Goal: Obtain resource: Download file/media

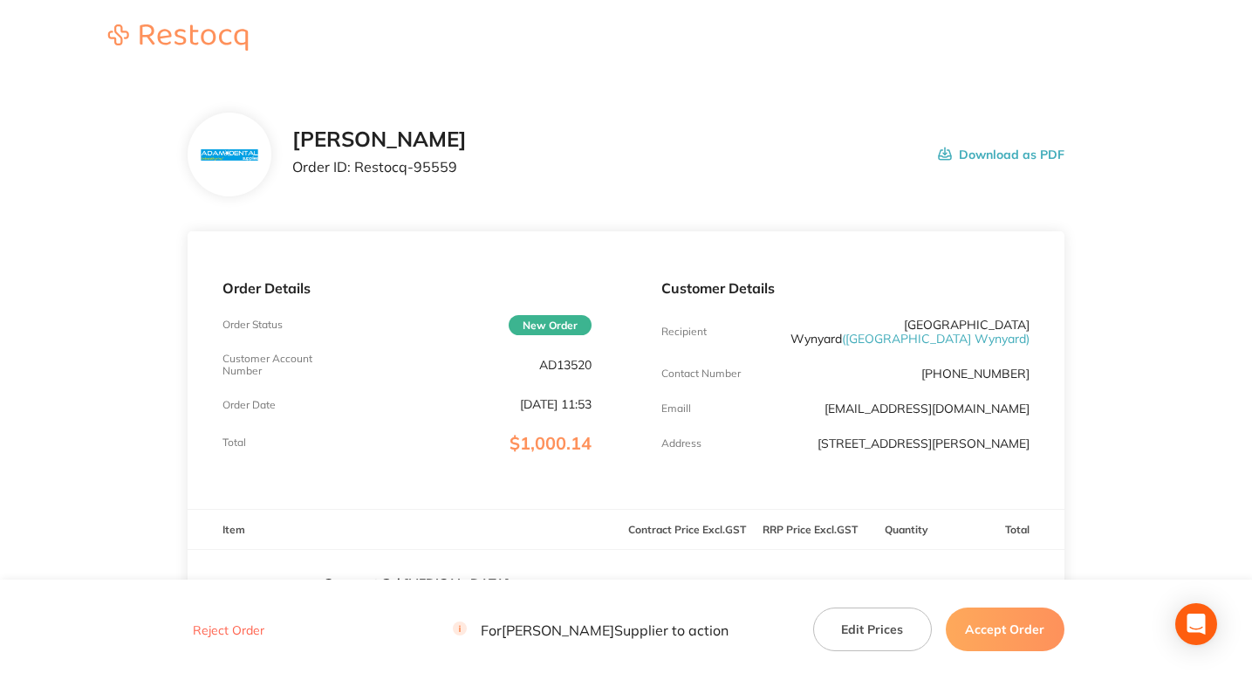
click at [434, 170] on p "Order ID: Restocq- 95559" at bounding box center [379, 167] width 175 height 16
copy p "95559"
click at [839, 65] on header at bounding box center [626, 39] width 1252 height 78
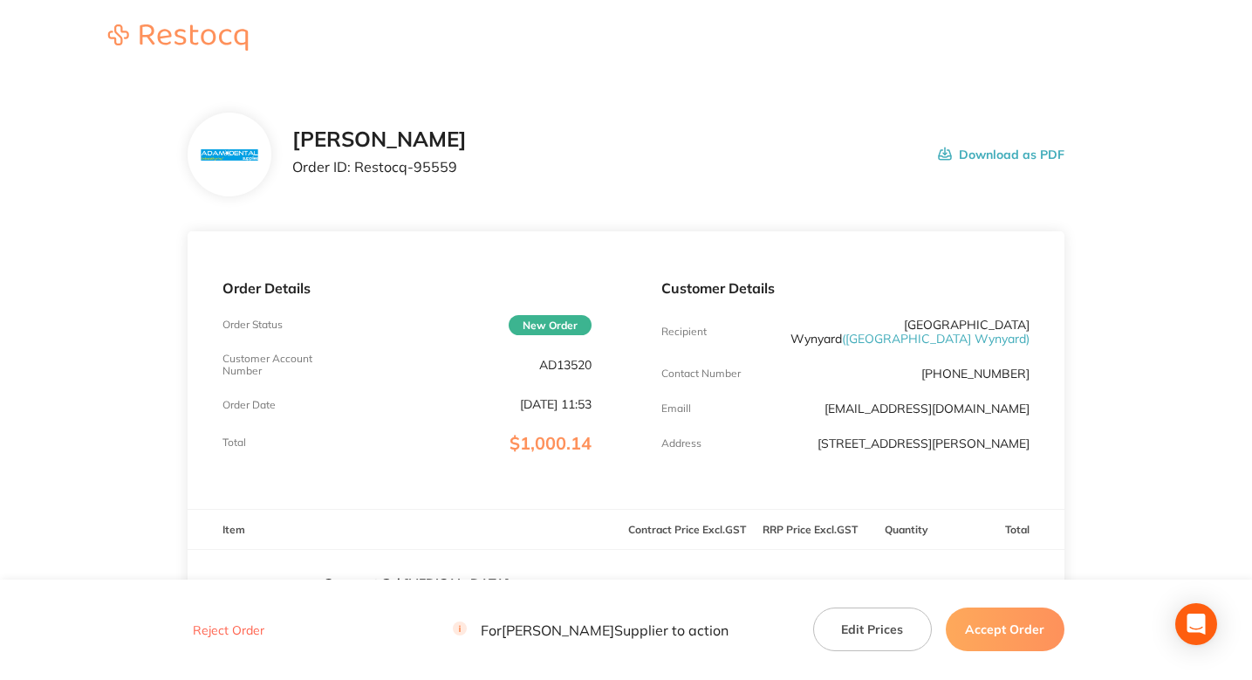
click at [622, 132] on div "[PERSON_NAME] Order ID: Restocq- 95559 Download as PDF" at bounding box center [678, 154] width 772 height 54
click at [429, 168] on p "Order ID: Restocq- 95559" at bounding box center [379, 167] width 175 height 16
copy p "95559"
click at [649, 173] on div "[PERSON_NAME] Order ID: Restocq- 95559 Download as PDF" at bounding box center [678, 154] width 772 height 54
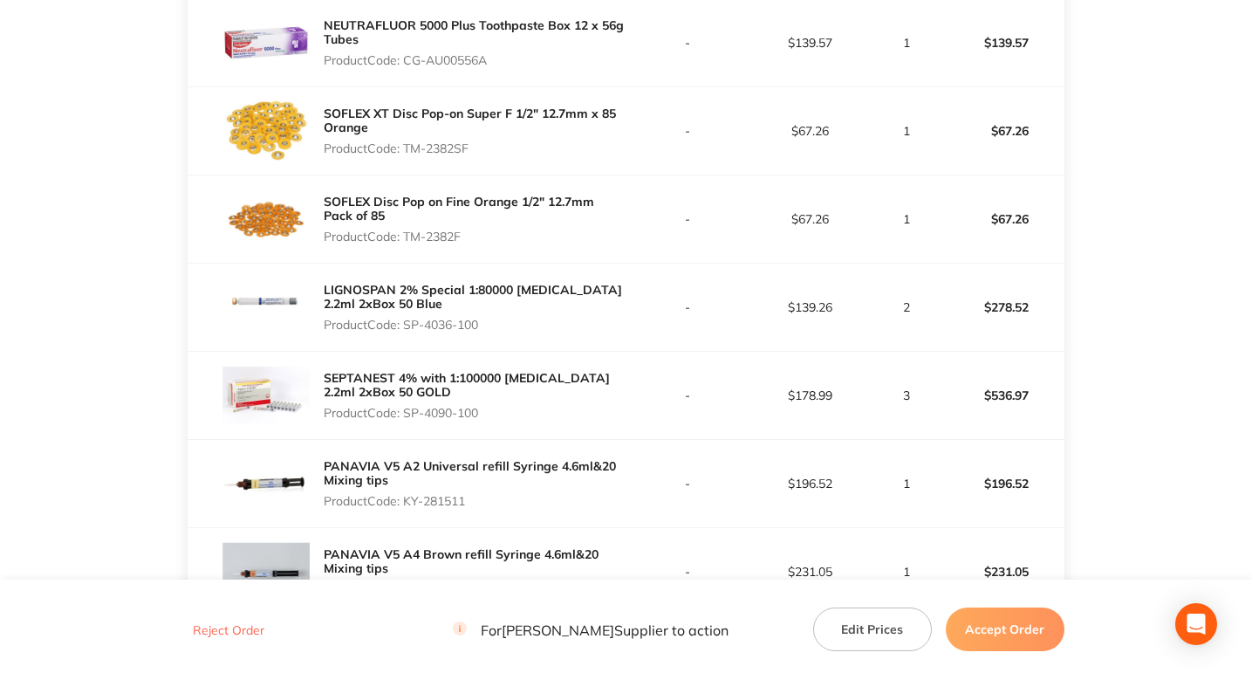
scroll to position [1243, 0]
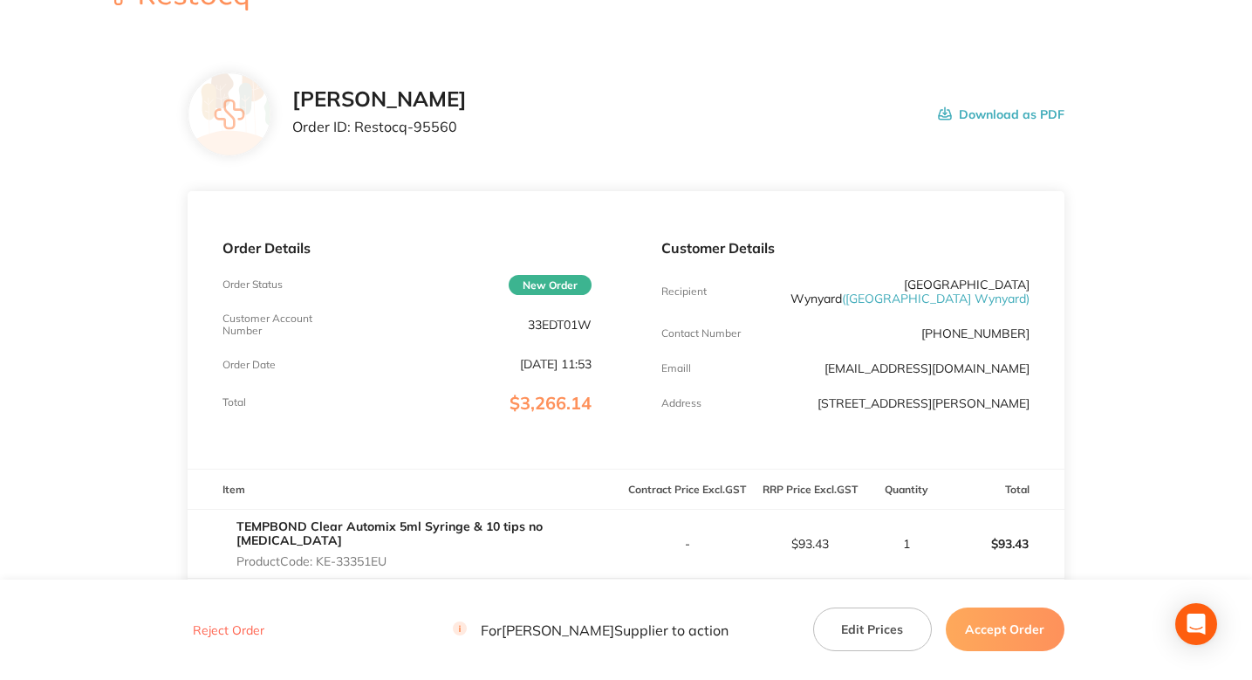
scroll to position [0, 0]
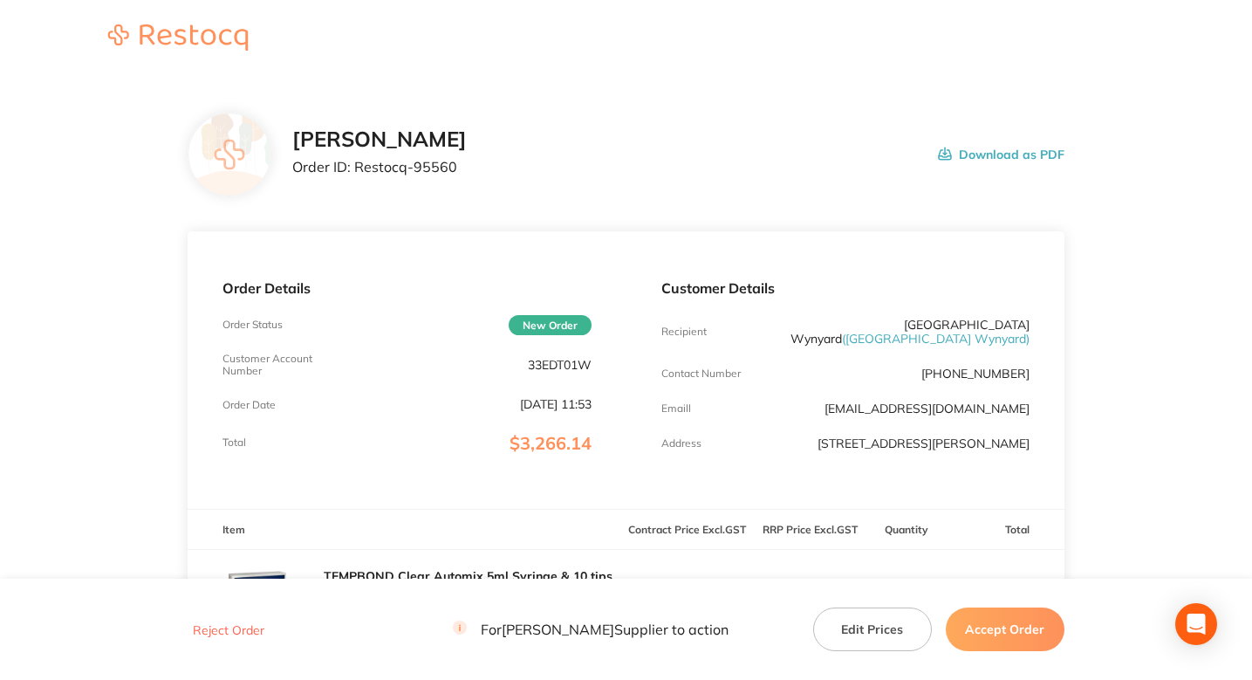
click at [428, 154] on div "Henry Schein Halas Order ID: Restocq- 95560" at bounding box center [379, 154] width 175 height 54
click at [449, 174] on p "Order ID: Restocq- 95560" at bounding box center [379, 167] width 175 height 16
copy p "95560"
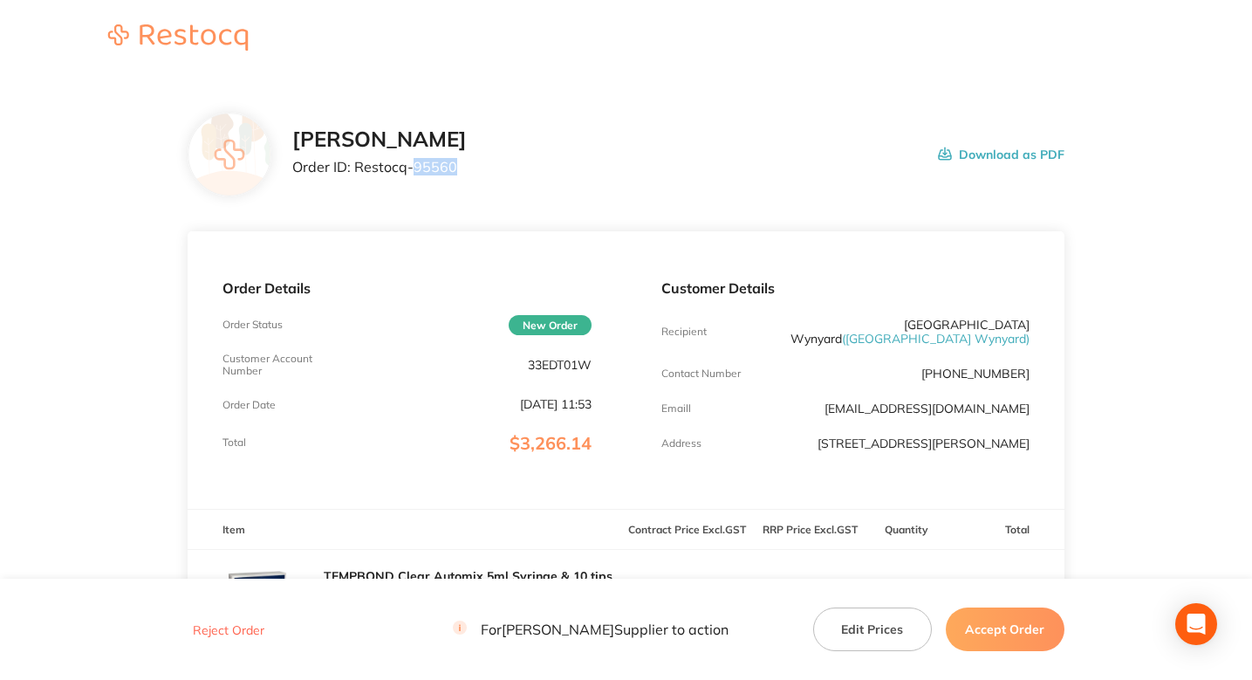
click at [642, 193] on div "Henry Schein Halas Order ID: Restocq- 95560 Download as PDF" at bounding box center [626, 155] width 877 height 84
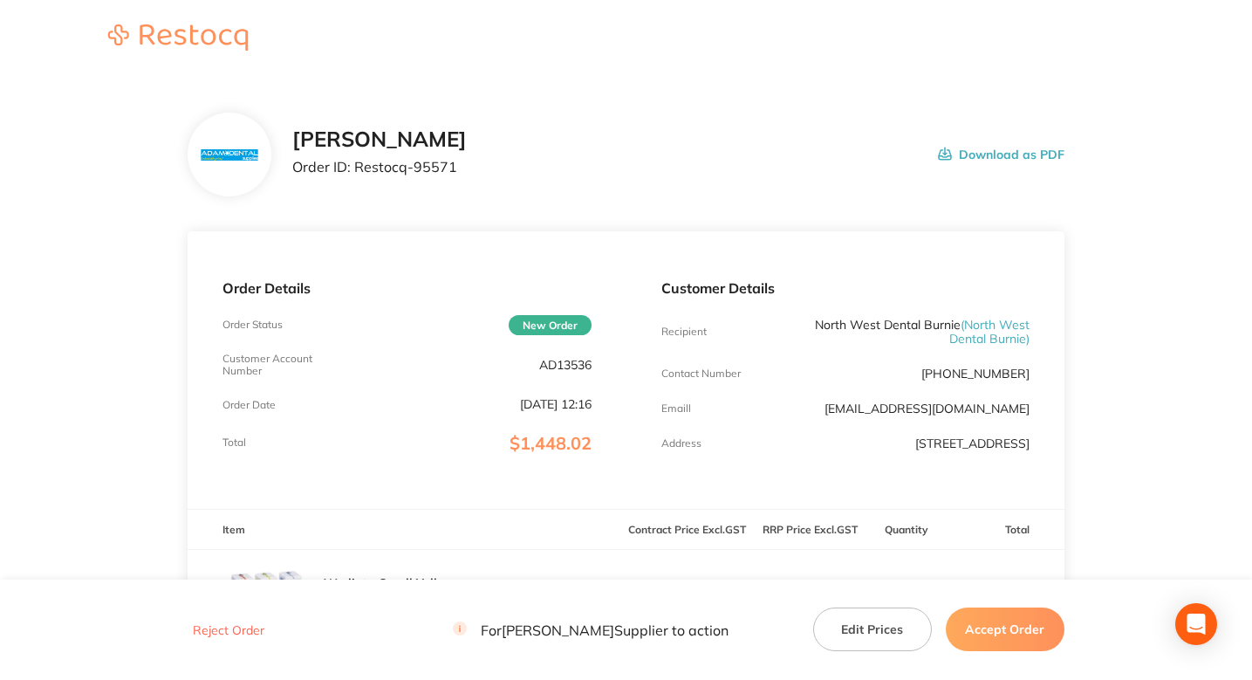
click at [435, 159] on p "Order ID: Restocq- 95571" at bounding box center [379, 167] width 175 height 16
click at [436, 161] on p "Order ID: Restocq- 95571" at bounding box center [379, 167] width 175 height 16
copy p "95571"
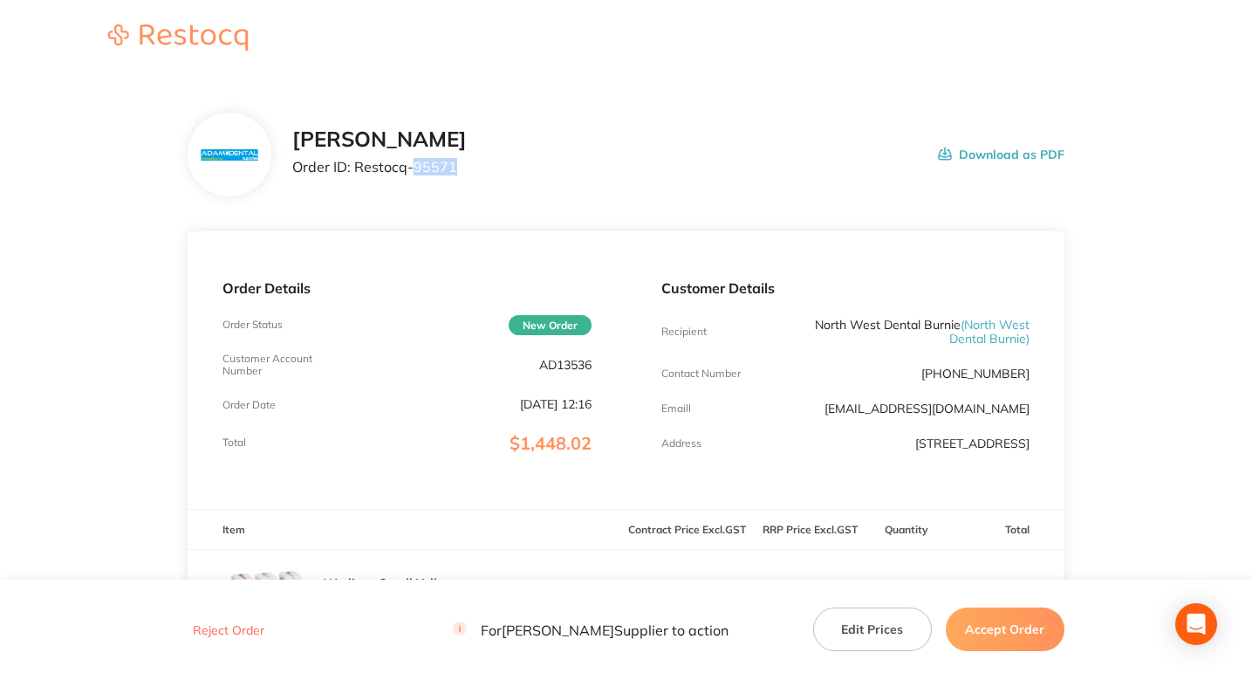
click at [662, 169] on div "Adam Dental Order ID: Restocq- 95571 Download as PDF" at bounding box center [678, 154] width 772 height 54
click at [448, 171] on p "Order ID: Restocq- 95572" at bounding box center [379, 167] width 175 height 16
click at [428, 167] on p "Order ID: Restocq- 95572" at bounding box center [379, 167] width 175 height 16
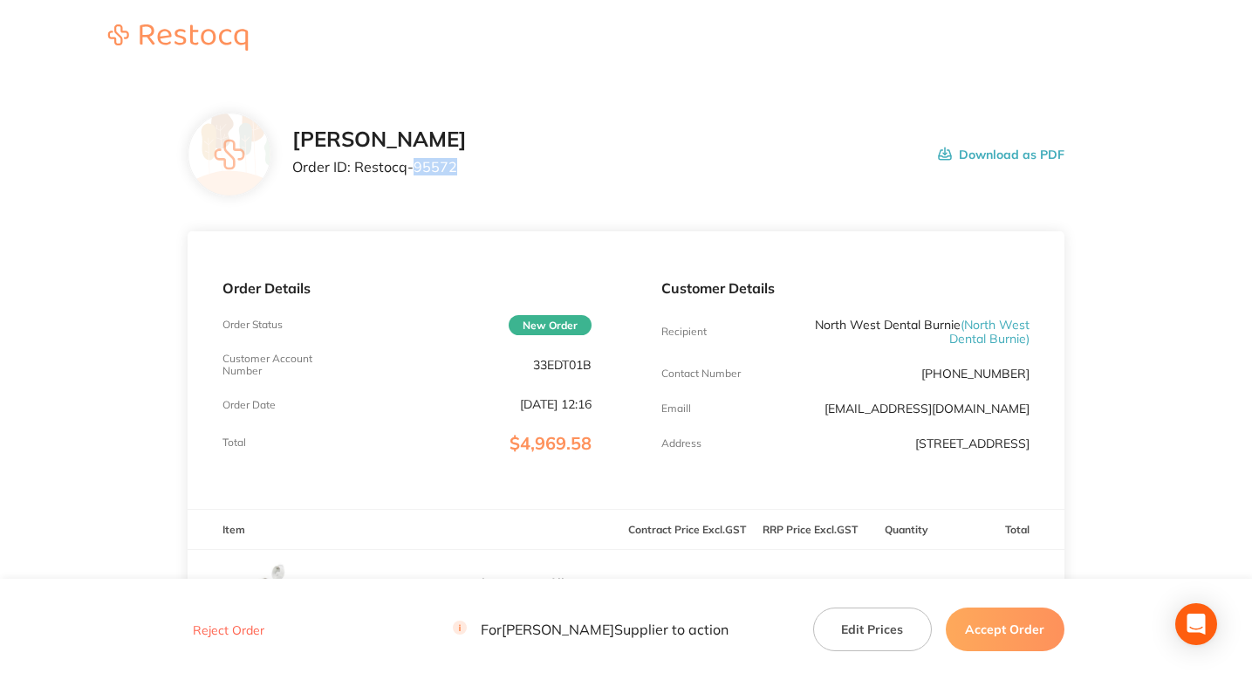
click at [428, 167] on p "Order ID: Restocq- 95572" at bounding box center [379, 167] width 175 height 16
copy p "95572"
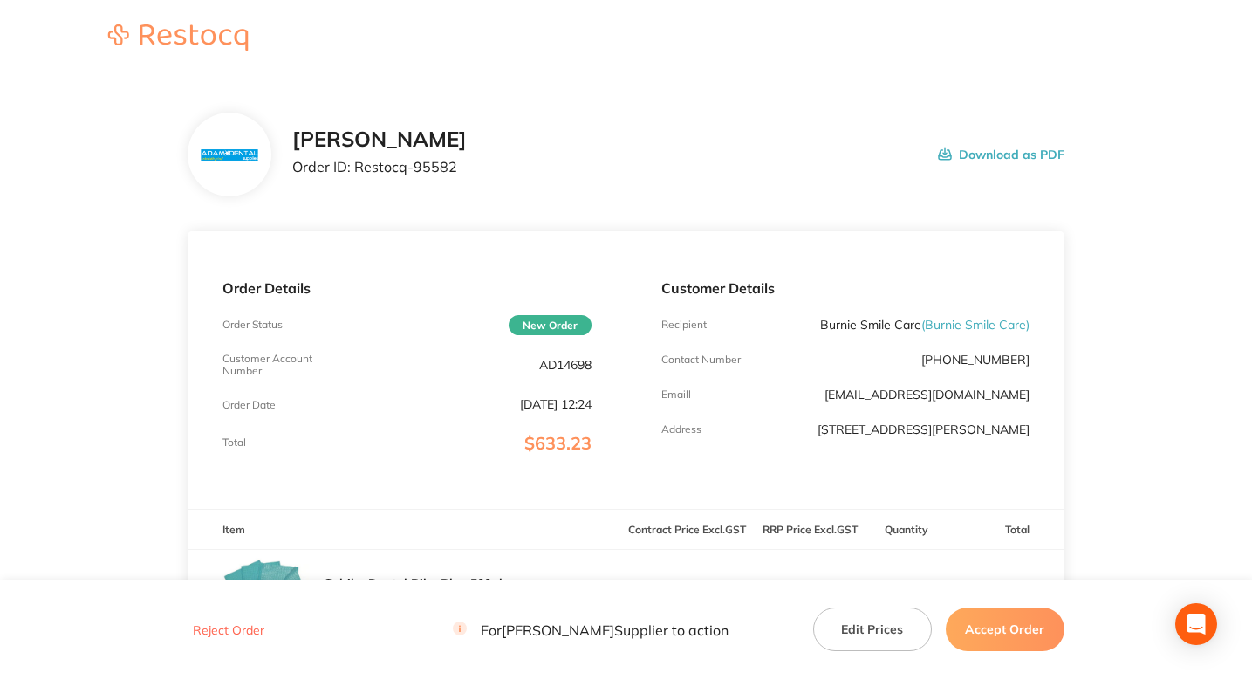
click at [503, 172] on div "Adam Dental Order ID: Restocq- 95582 Download as PDF" at bounding box center [678, 154] width 772 height 54
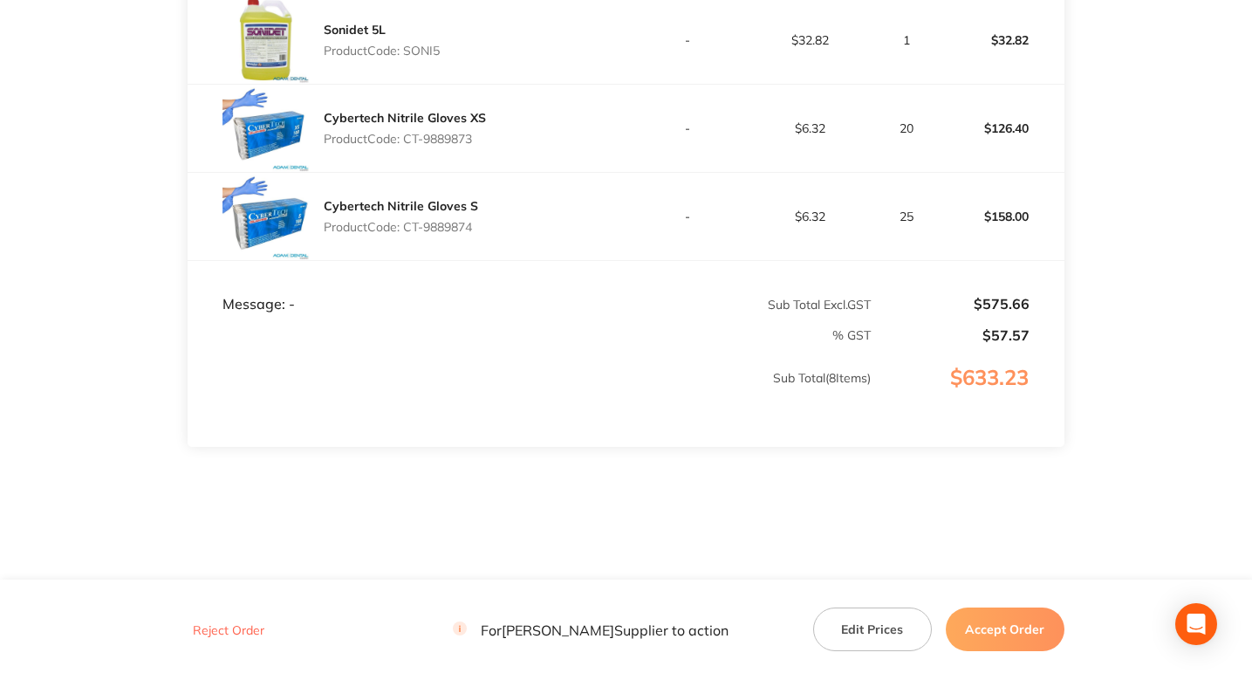
scroll to position [995, 0]
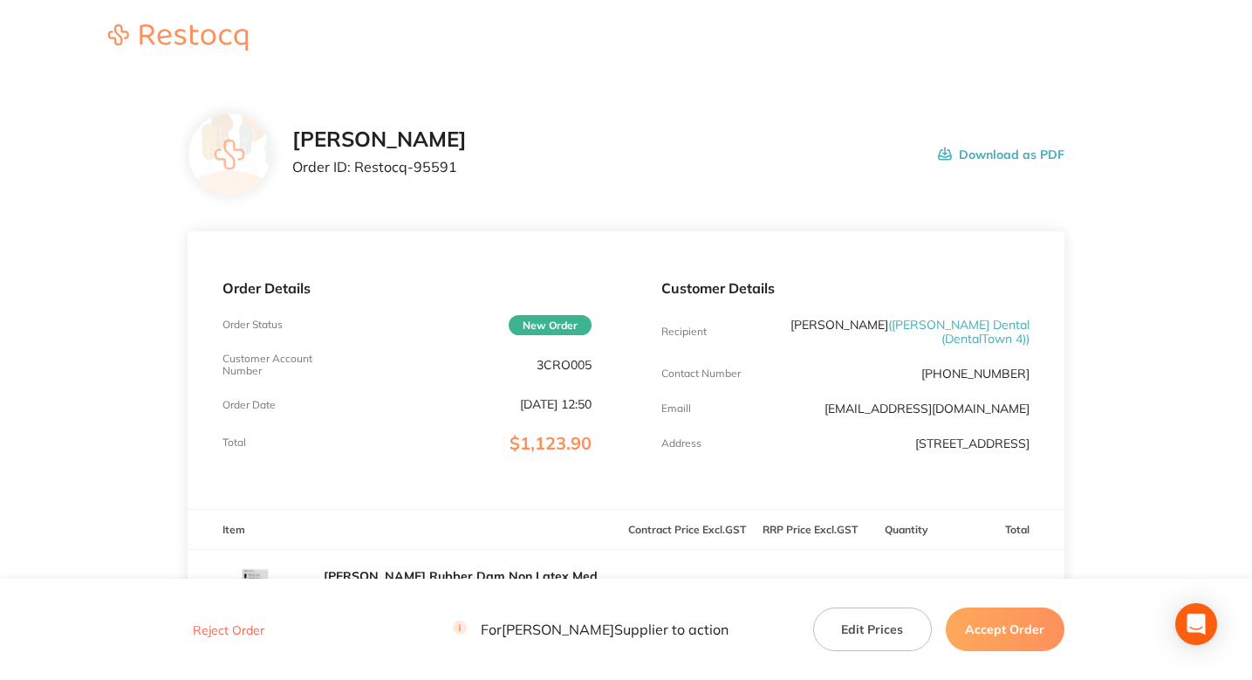
click at [668, 237] on div "Customer Details Recipient Angela King ( Crotty Dental (DentalTown 4) ) Contact…" at bounding box center [846, 369] width 438 height 277
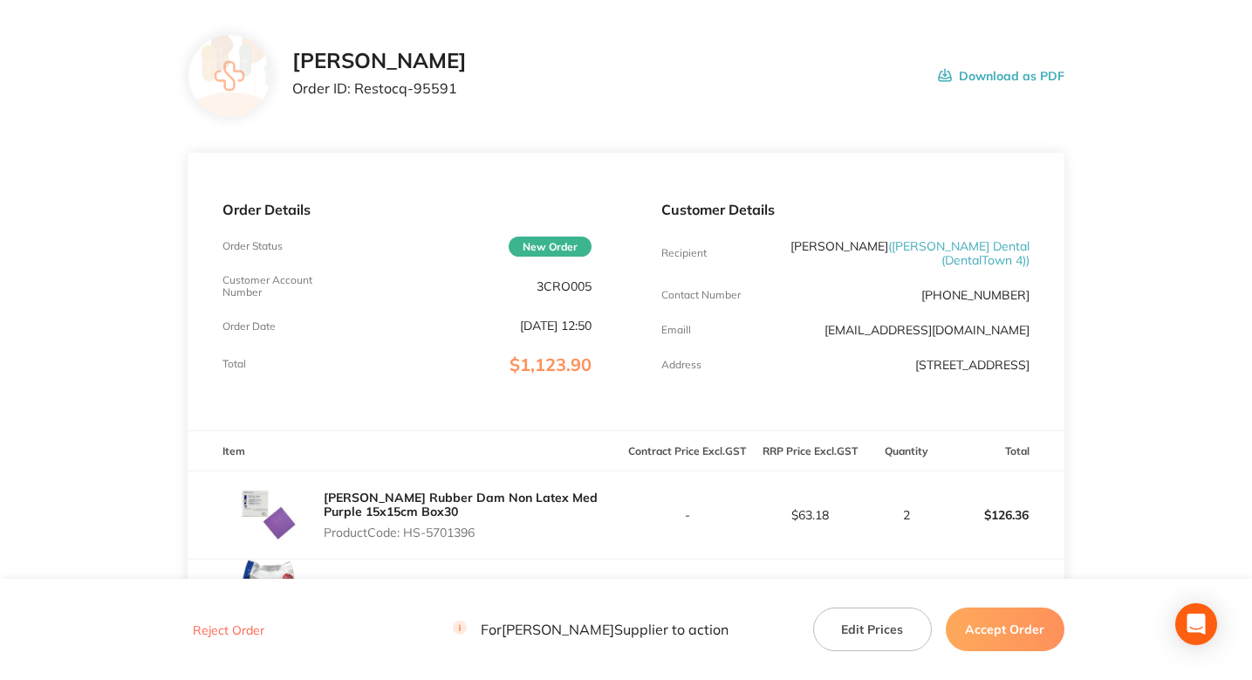
click at [702, 107] on div "Henry Schein Halas Order ID: Restocq- 95591 Download as PDF" at bounding box center [626, 76] width 877 height 84
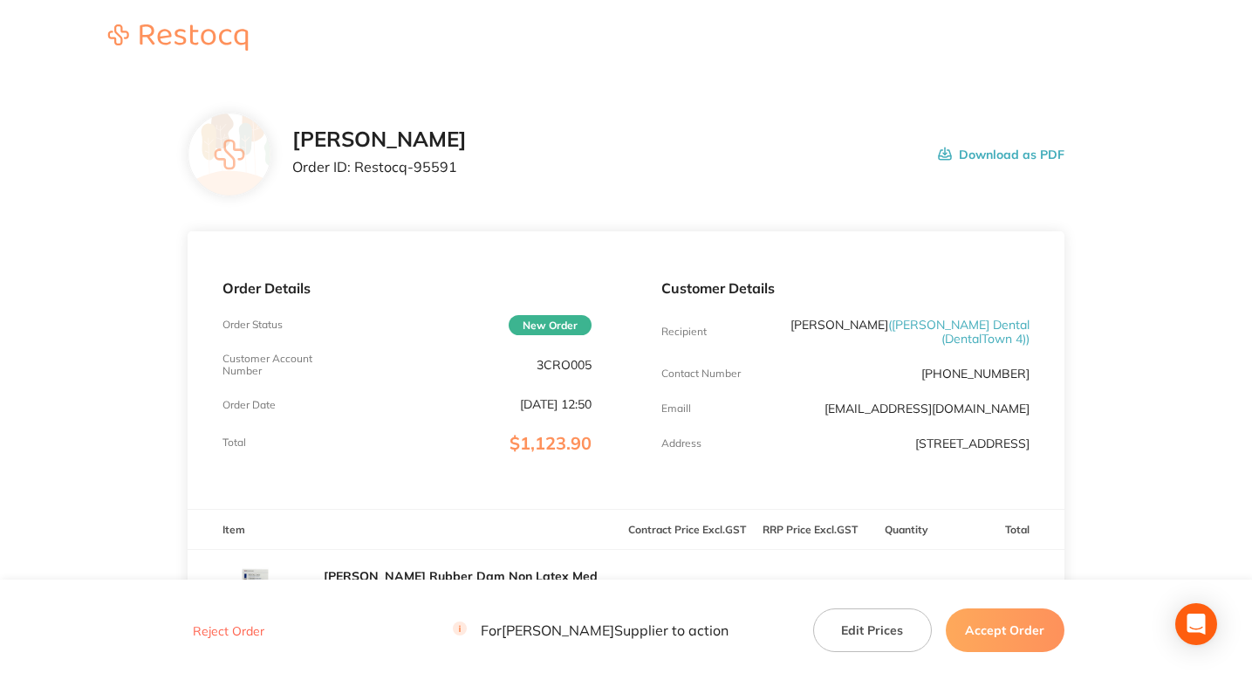
click at [428, 163] on p "Order ID: Restocq- 95591" at bounding box center [379, 167] width 175 height 16
copy p "95591"
click at [632, 170] on div "Henry Schein Halas Order ID: Restocq- 95591 Download as PDF" at bounding box center [678, 154] width 772 height 54
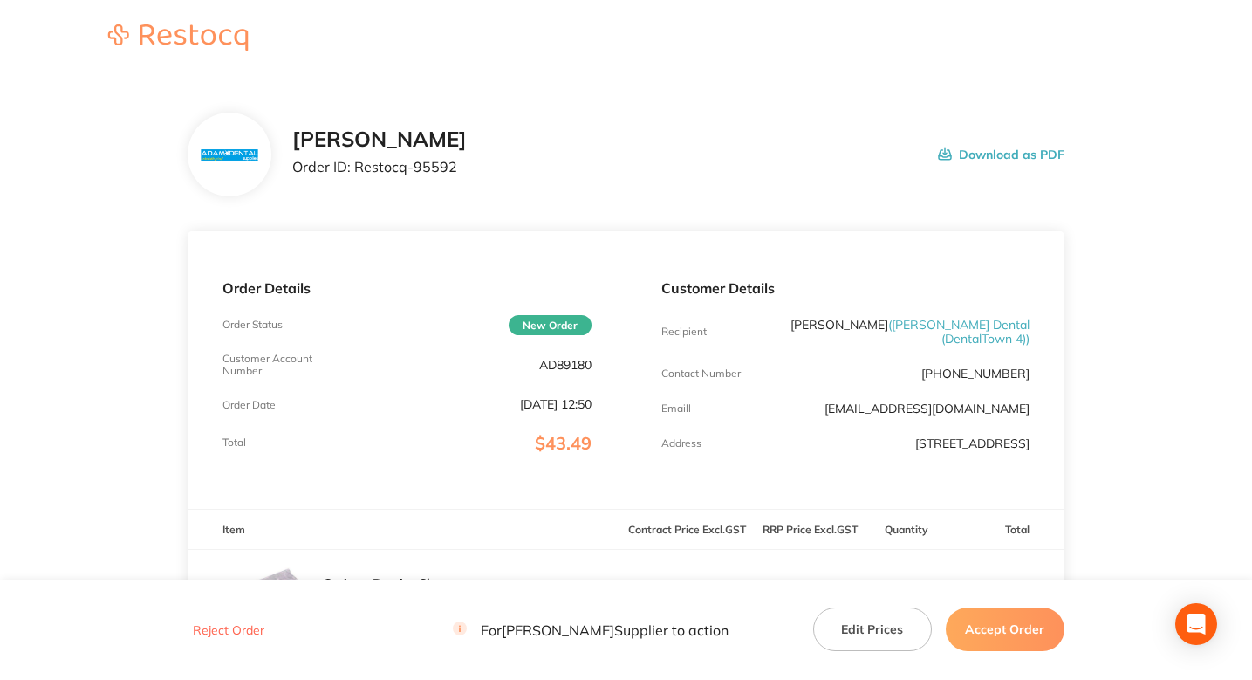
click at [436, 169] on p "Order ID: Restocq- 95592" at bounding box center [379, 167] width 175 height 16
copy p "95592"
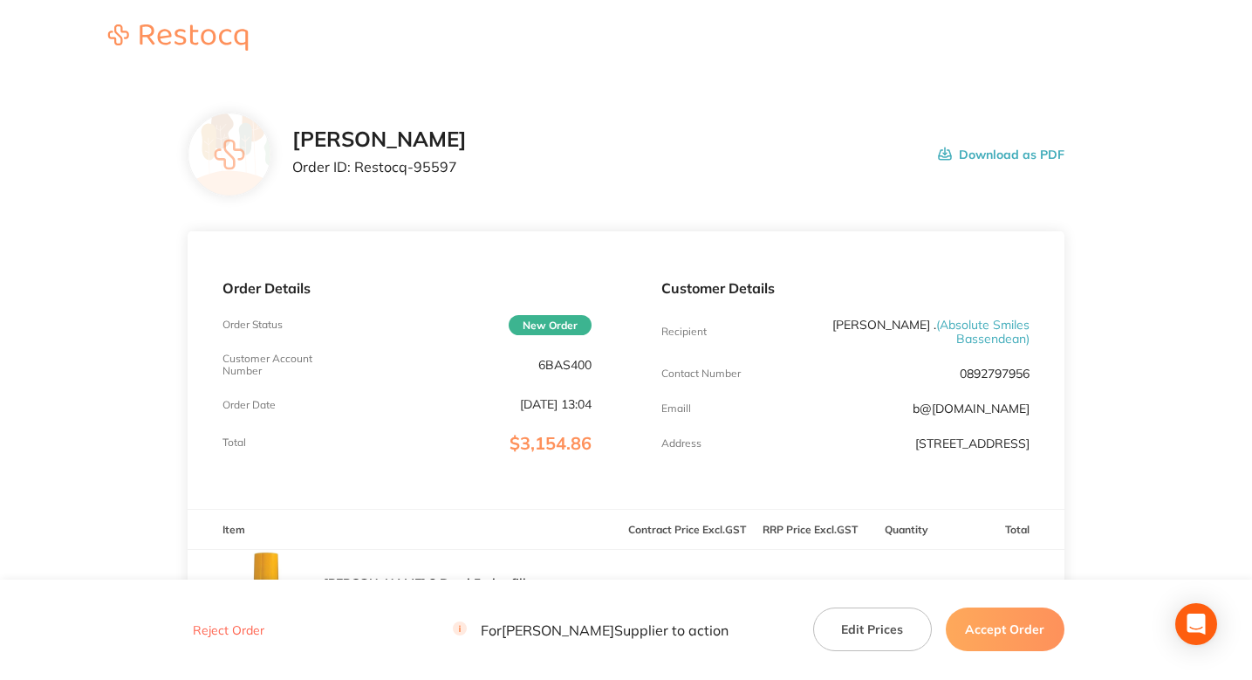
click at [439, 160] on p "Order ID: Restocq- 95597" at bounding box center [379, 167] width 175 height 16
copy p "95597"
click at [522, 171] on div "Henry Schein Halas Order ID: Restocq- 95597 Download as PDF" at bounding box center [678, 154] width 772 height 54
click at [429, 172] on p "Order ID: Restocq- 95597" at bounding box center [379, 167] width 175 height 16
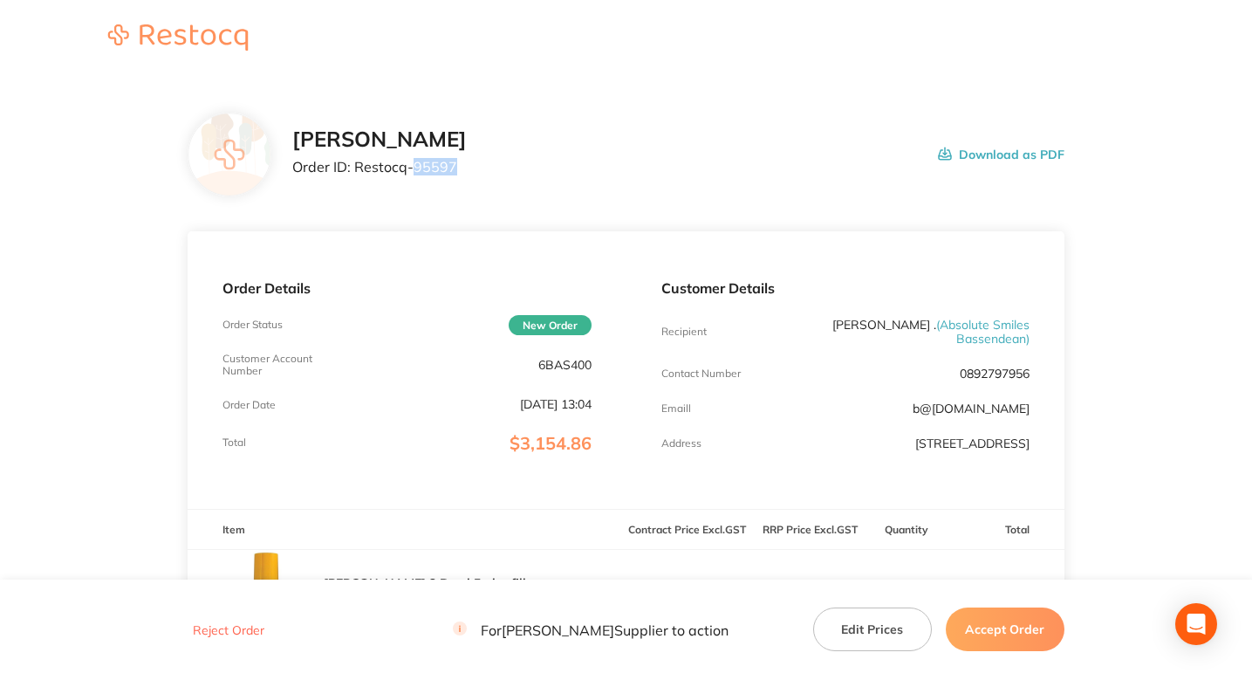
click at [429, 172] on p "Order ID: Restocq- 95597" at bounding box center [379, 167] width 175 height 16
copy p "95597"
click at [572, 179] on div "Henry Schein Halas Order ID: Restocq- 95597 Download as PDF" at bounding box center [678, 154] width 772 height 54
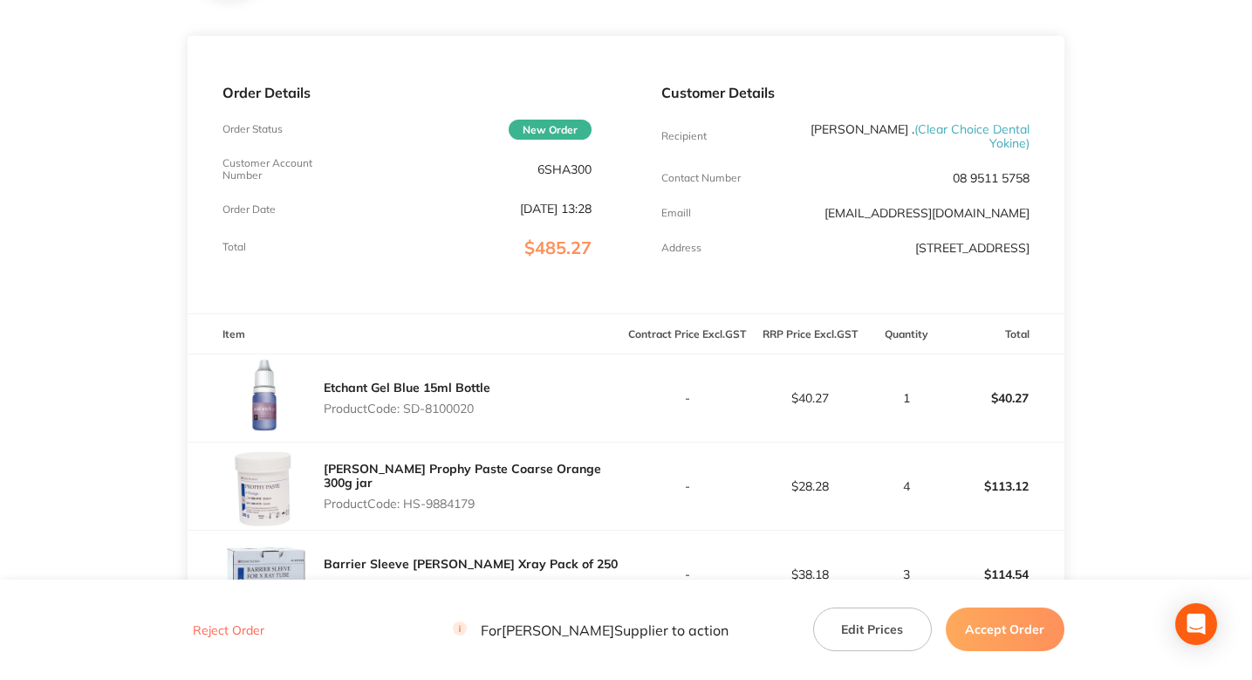
scroll to position [110, 0]
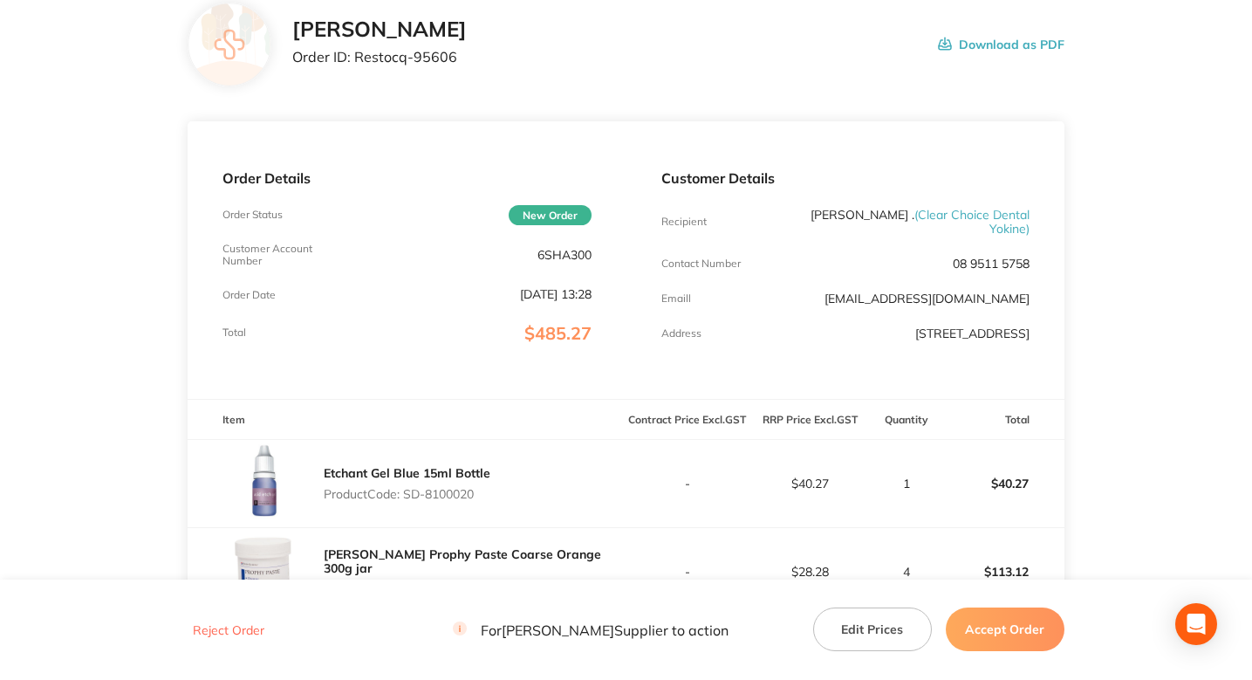
click at [428, 67] on div "[PERSON_NAME] Order ID: Restocq- 95606" at bounding box center [379, 44] width 175 height 54
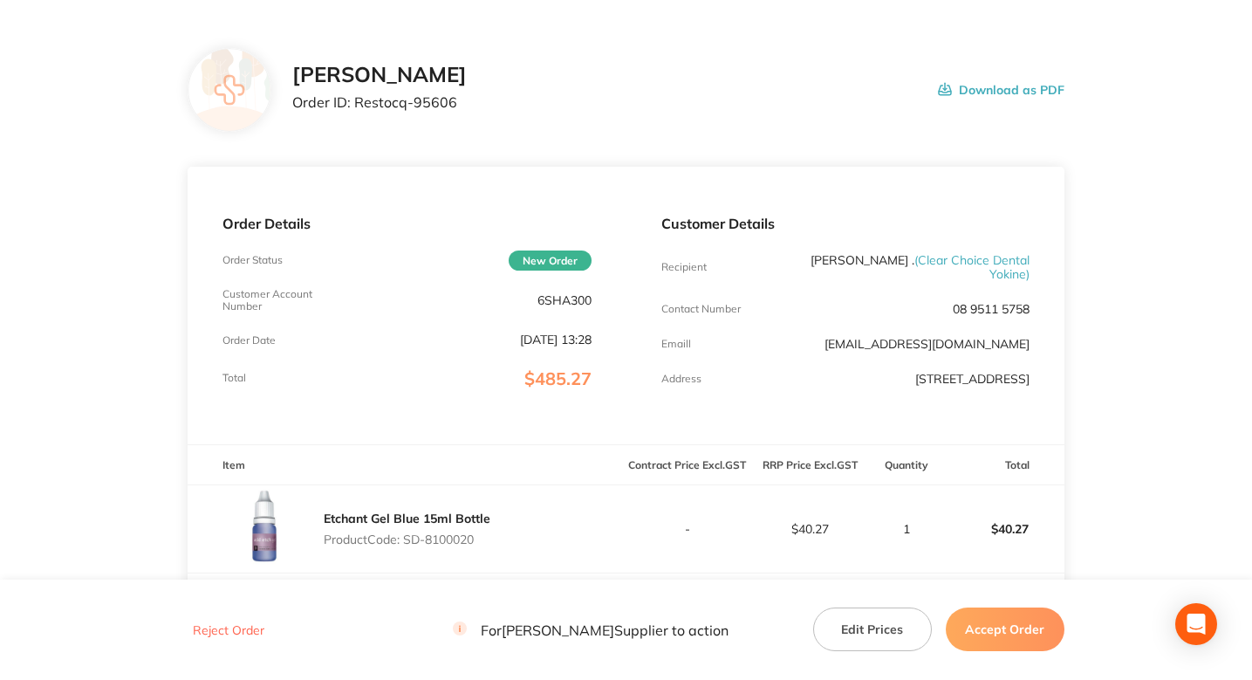
click at [606, 51] on div "[PERSON_NAME] Order ID: Restocq- 95606 Download as PDF" at bounding box center [626, 90] width 877 height 84
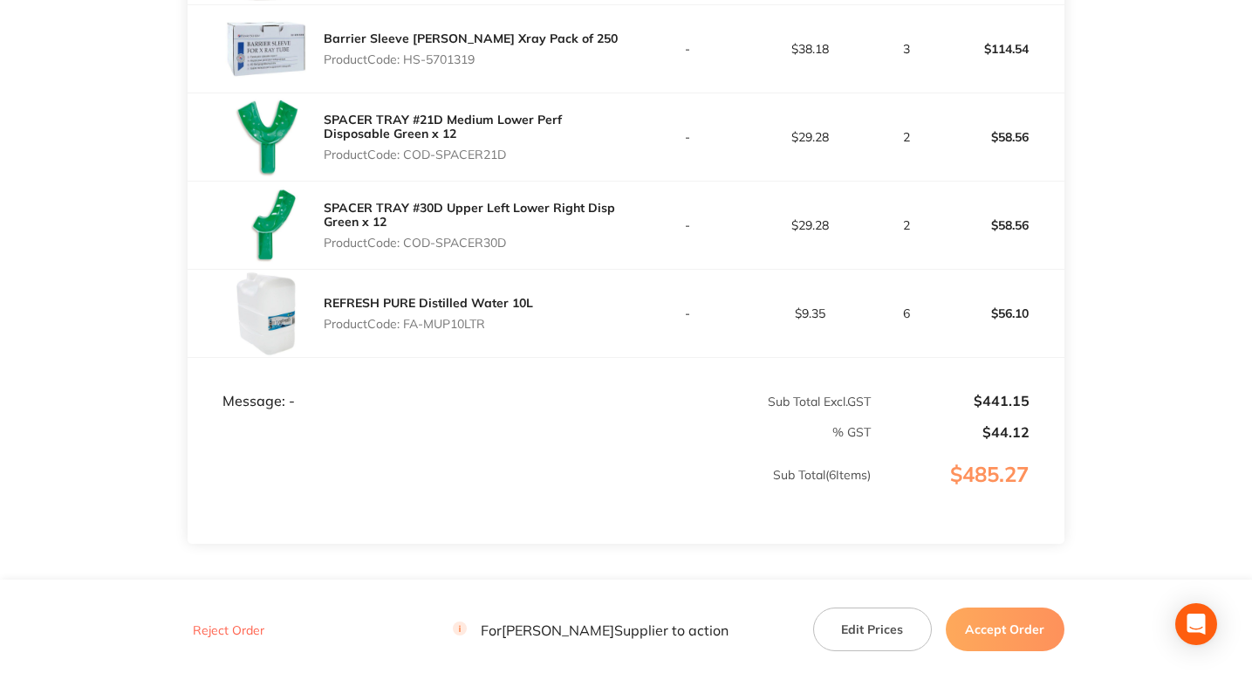
scroll to position [733, 0]
